Goal: Transaction & Acquisition: Purchase product/service

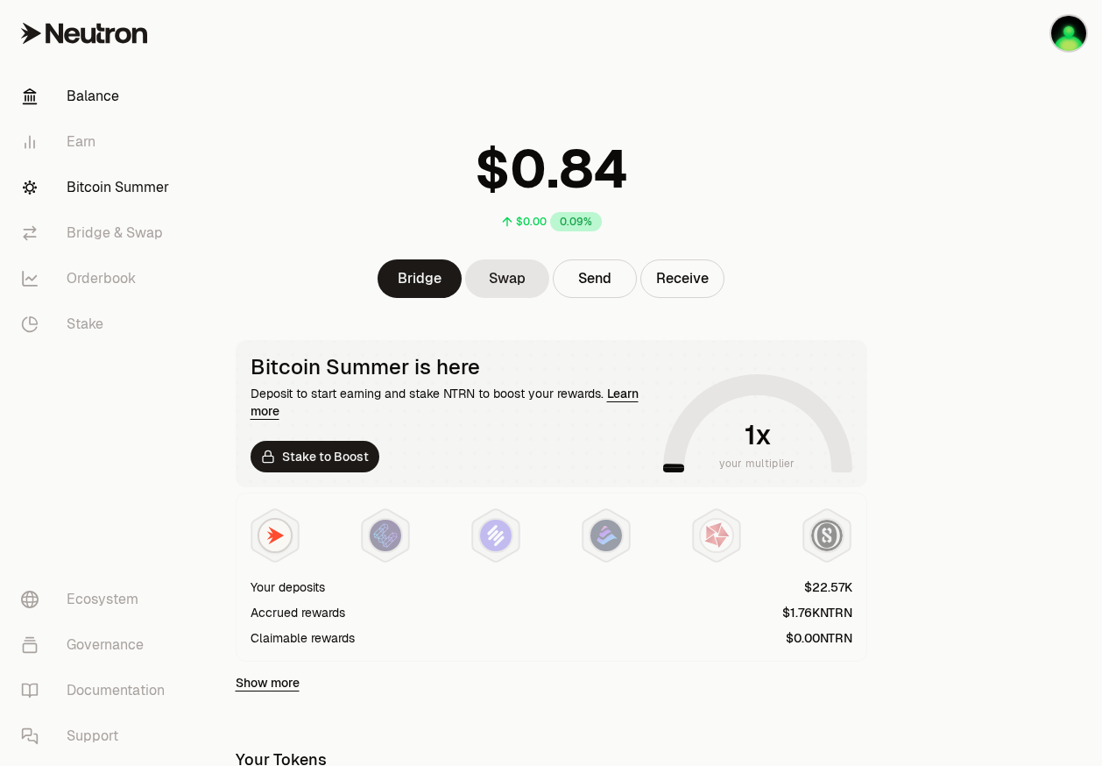
click at [120, 193] on link "Bitcoin Summer" at bounding box center [98, 188] width 182 height 46
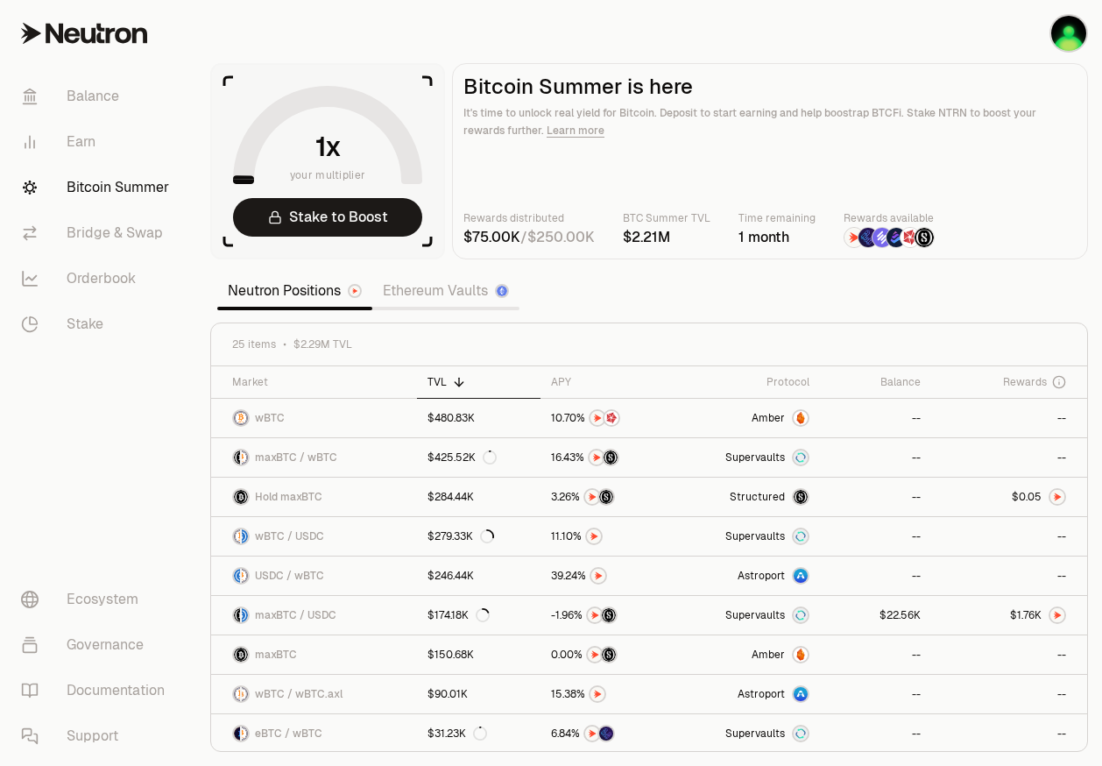
drag, startPoint x: 577, startPoint y: 322, endPoint x: 618, endPoint y: 305, distance: 43.6
click at [577, 322] on section "your multiplier Stake to Boost Bitcoin Summer is here It's time to unlock real …" at bounding box center [649, 383] width 906 height 766
drag, startPoint x: 683, startPoint y: 281, endPoint x: 634, endPoint y: 283, distance: 49.1
click at [634, 283] on section "your multiplier Stake to Boost Bitcoin Summer is here It's time to unlock real …" at bounding box center [649, 383] width 906 height 766
drag, startPoint x: 698, startPoint y: 278, endPoint x: 590, endPoint y: 319, distance: 116.2
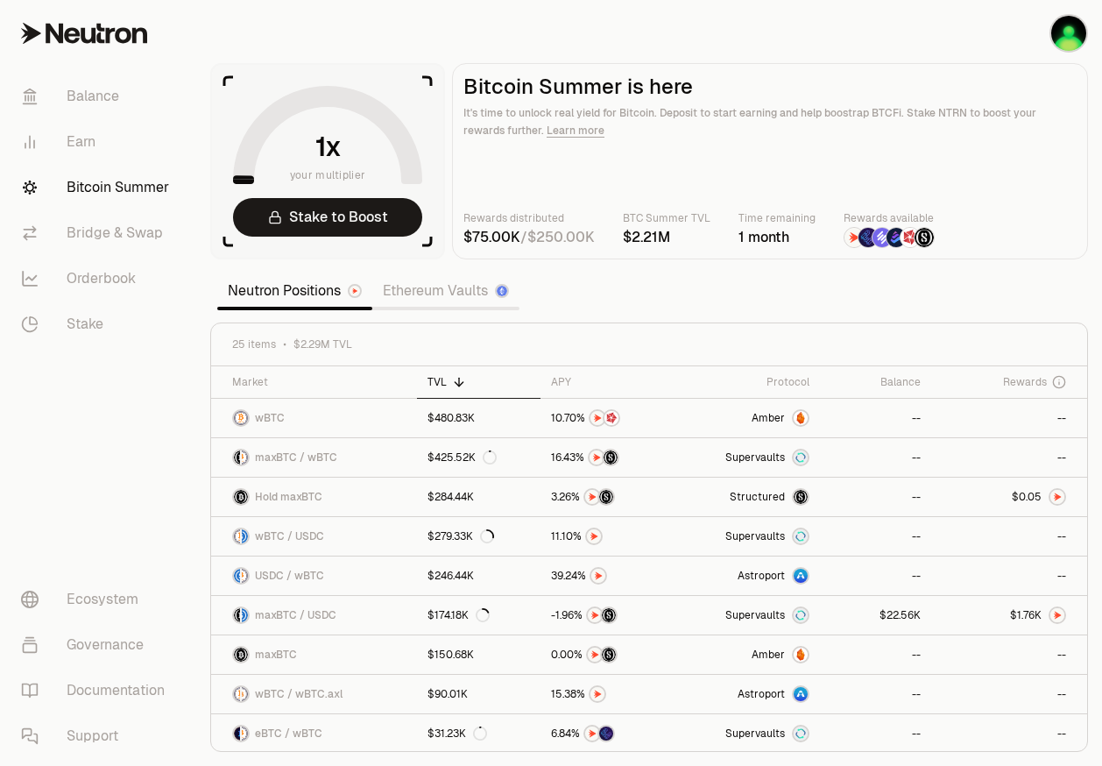
click at [670, 285] on section "your multiplier Stake to Boost Bitcoin Summer is here It's time to unlock real …" at bounding box center [649, 383] width 906 height 766
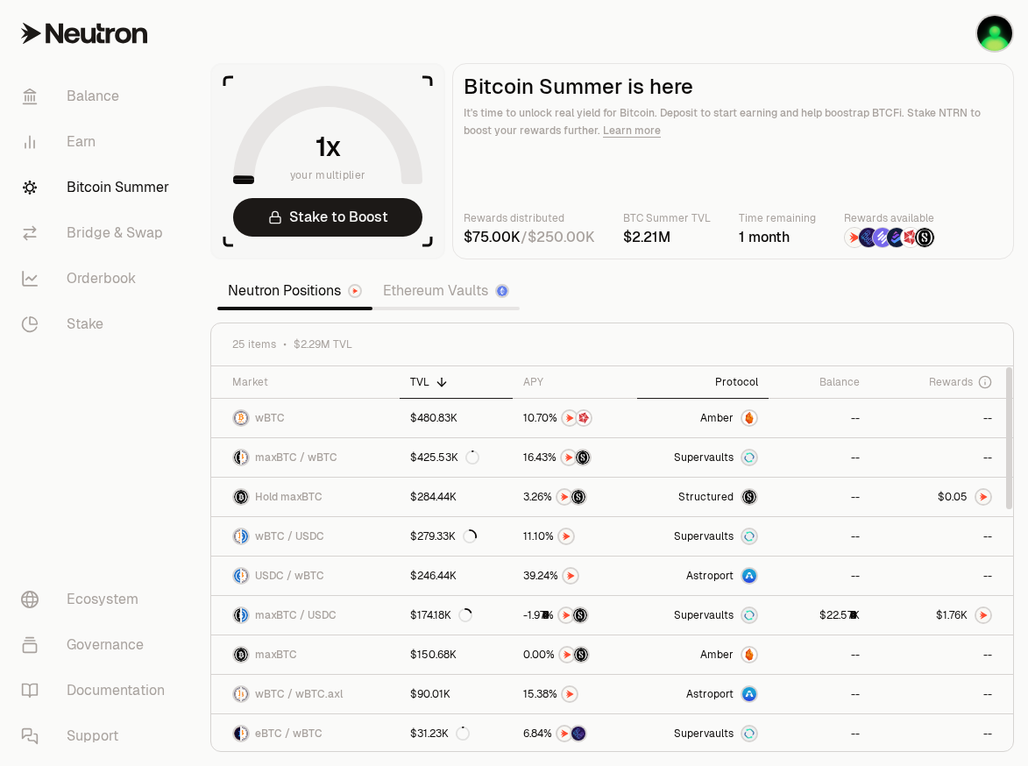
click at [724, 373] on th "Protocol" at bounding box center [703, 382] width 132 height 32
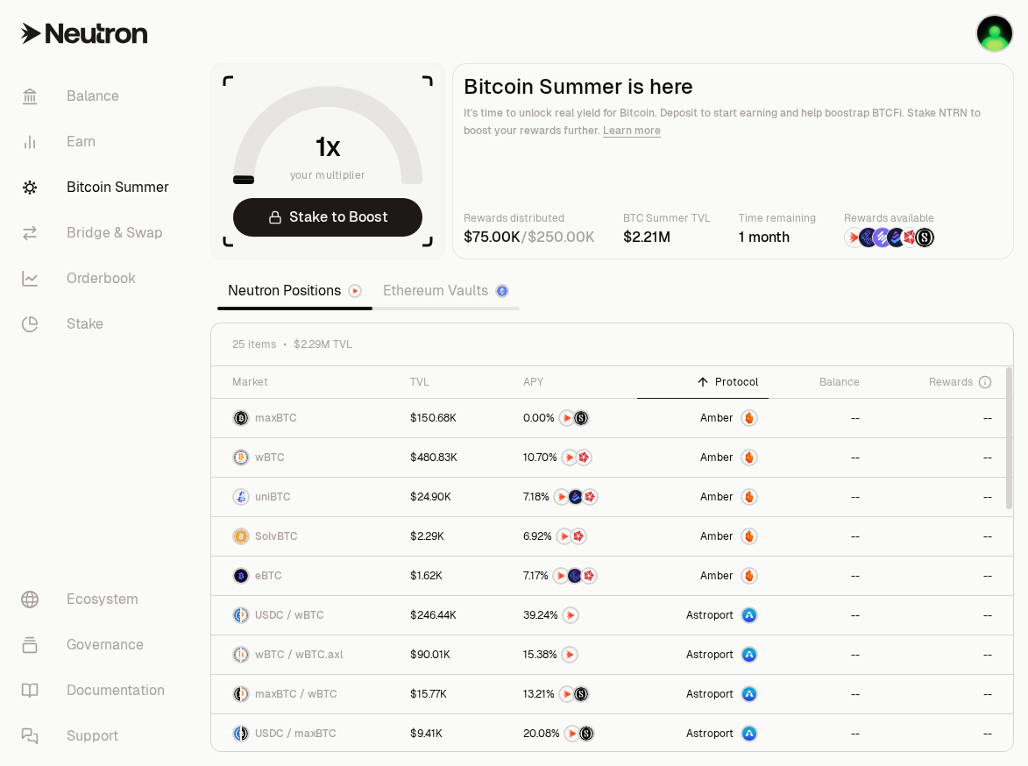
drag, startPoint x: 650, startPoint y: 322, endPoint x: 827, endPoint y: 280, distance: 181.7
click at [727, 383] on div "Protocol" at bounding box center [702, 382] width 111 height 14
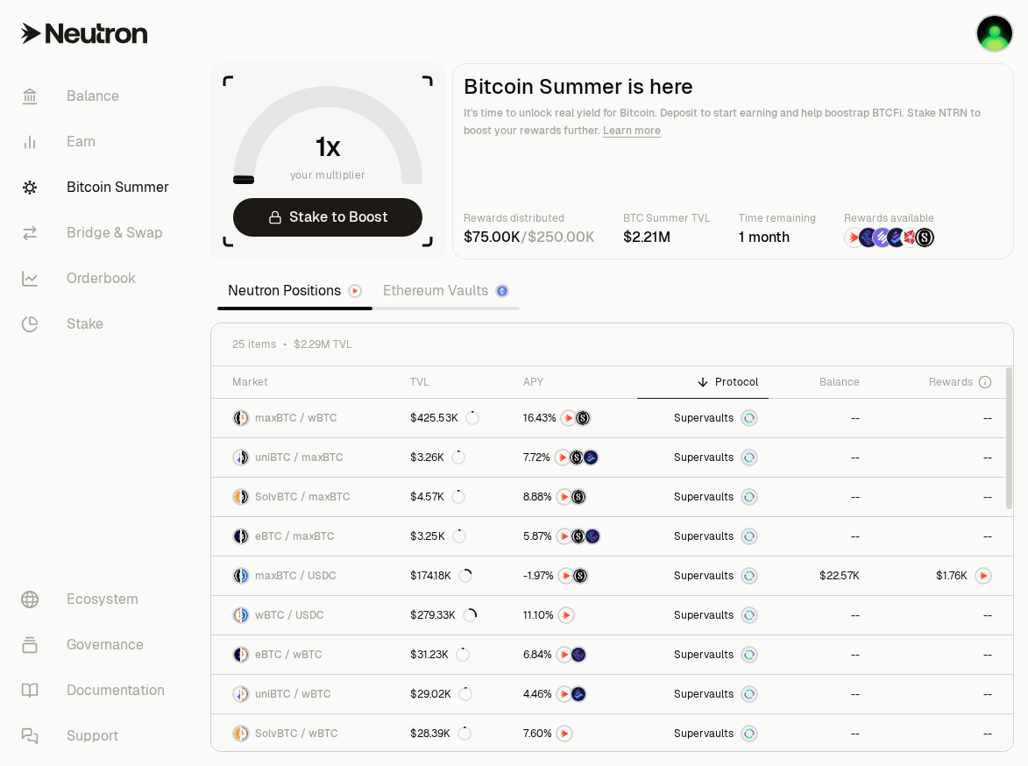
drag, startPoint x: 727, startPoint y: 383, endPoint x: 708, endPoint y: 383, distance: 19.3
click at [727, 383] on div "Protocol" at bounding box center [702, 382] width 111 height 14
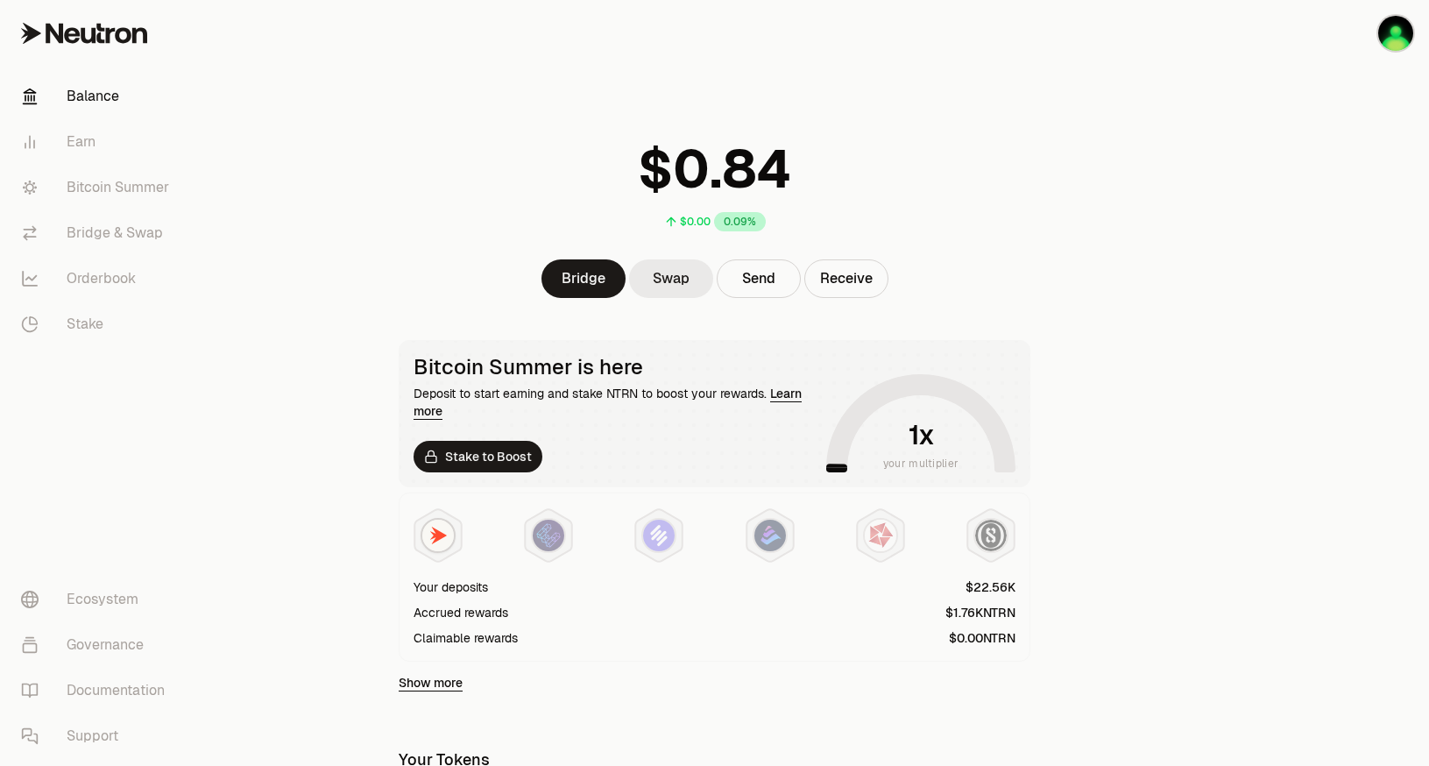
click at [667, 272] on link "Swap" at bounding box center [671, 278] width 84 height 39
click at [115, 99] on link "Balance" at bounding box center [98, 97] width 182 height 46
click at [107, 183] on link "Bitcoin Summer" at bounding box center [98, 188] width 182 height 46
